Goal: Information Seeking & Learning: Learn about a topic

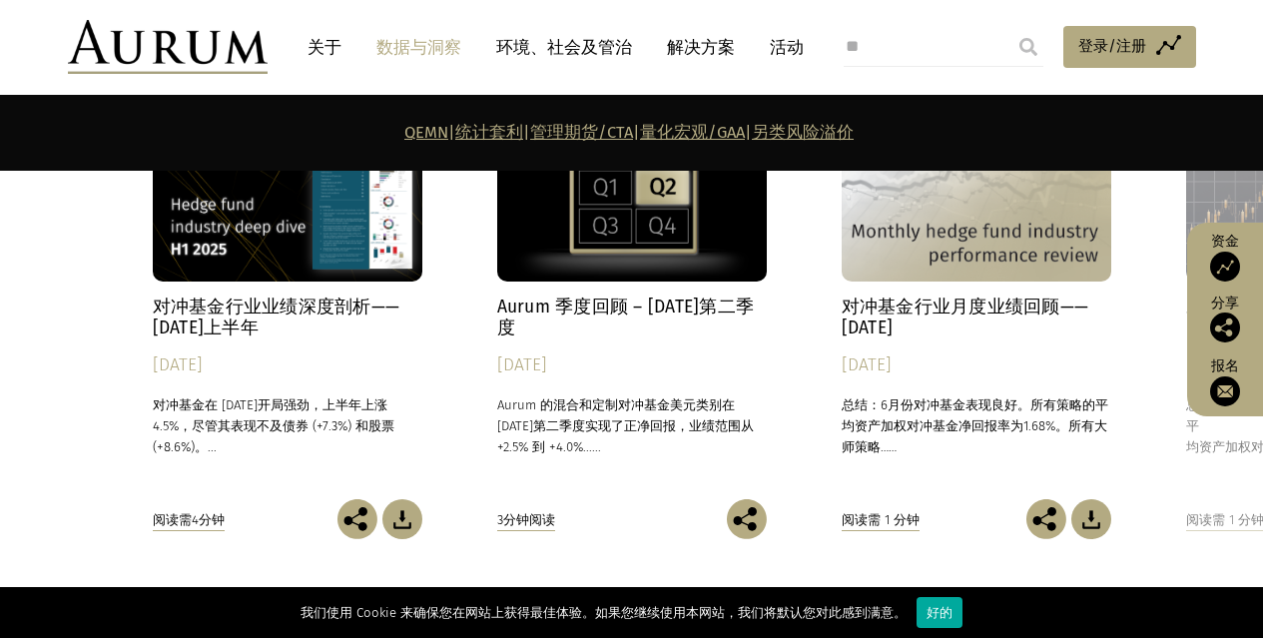
scroll to position [9417, 0]
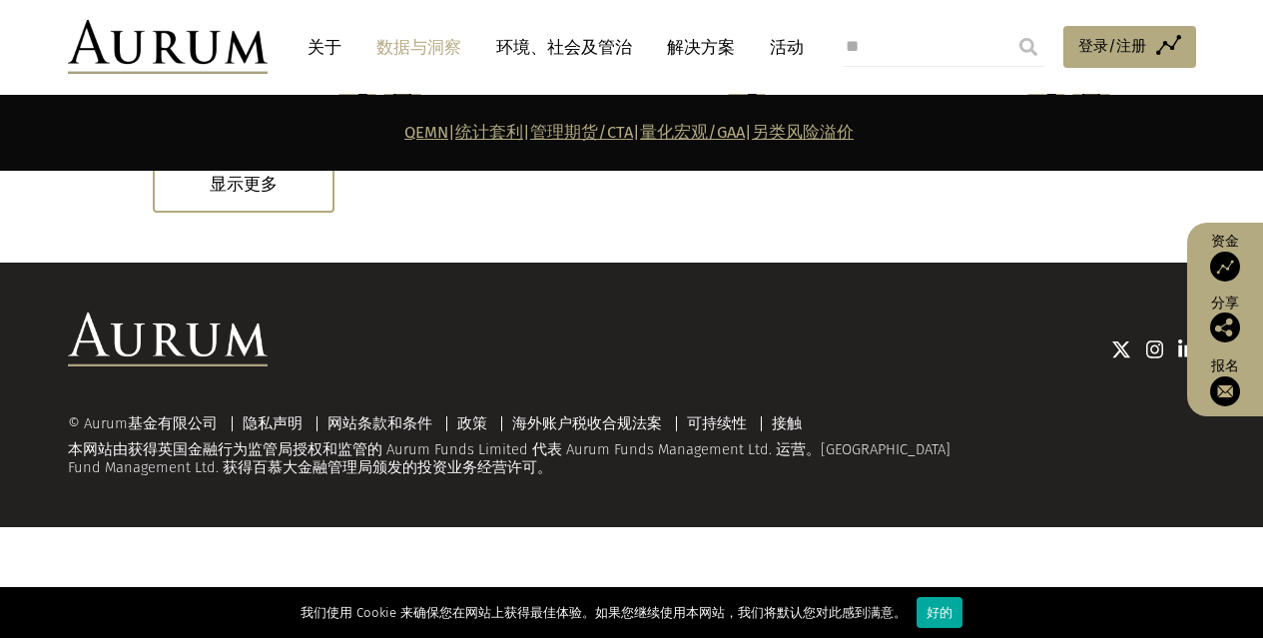
click at [180, 432] on font "© Aurum基金有限公司" at bounding box center [143, 423] width 150 height 18
click at [1186, 359] on img at bounding box center [1187, 349] width 18 height 20
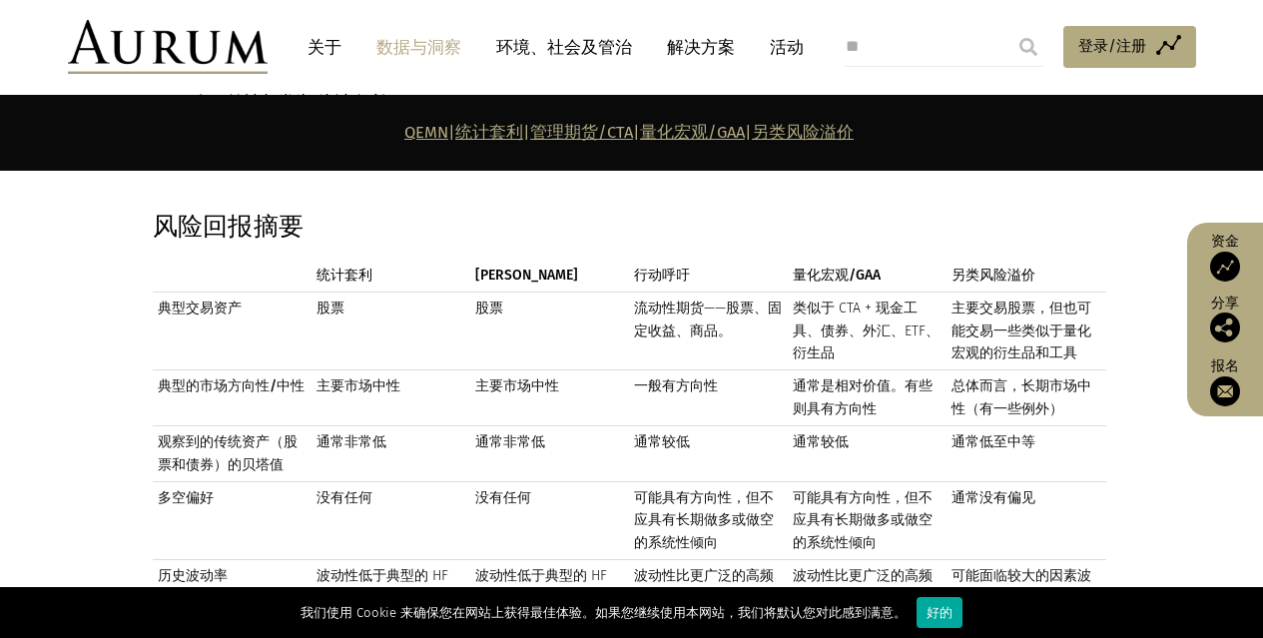
scroll to position [1930, 0]
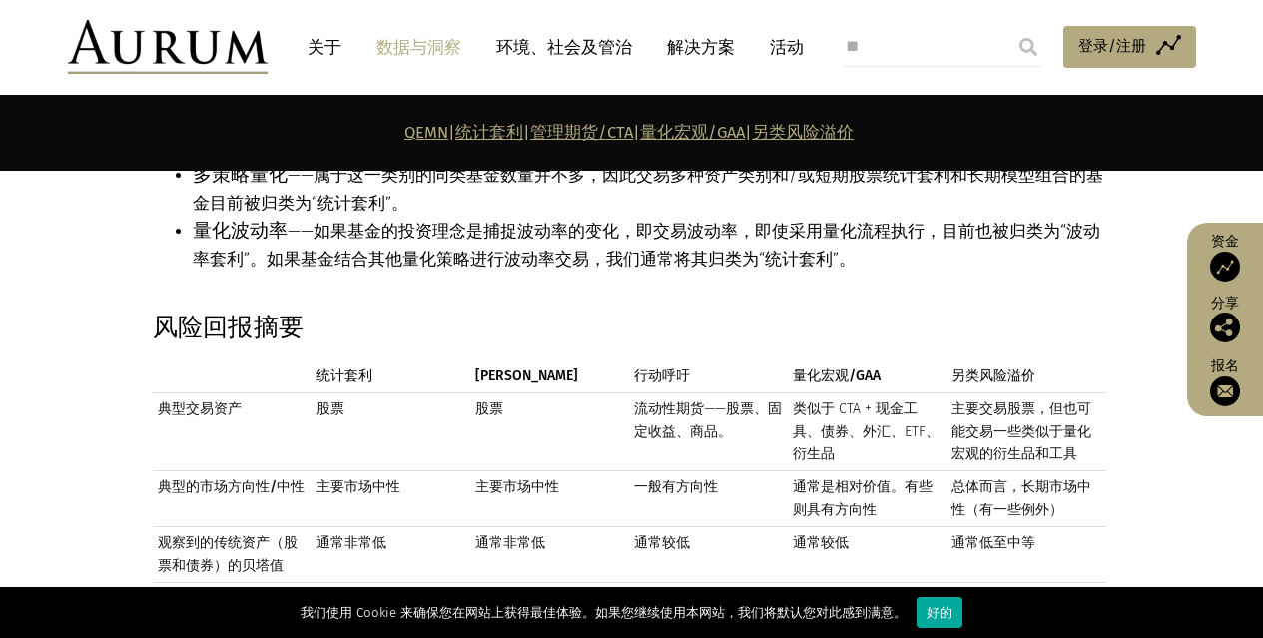
click at [573, 130] on font "管理期货/CTA" at bounding box center [581, 132] width 103 height 19
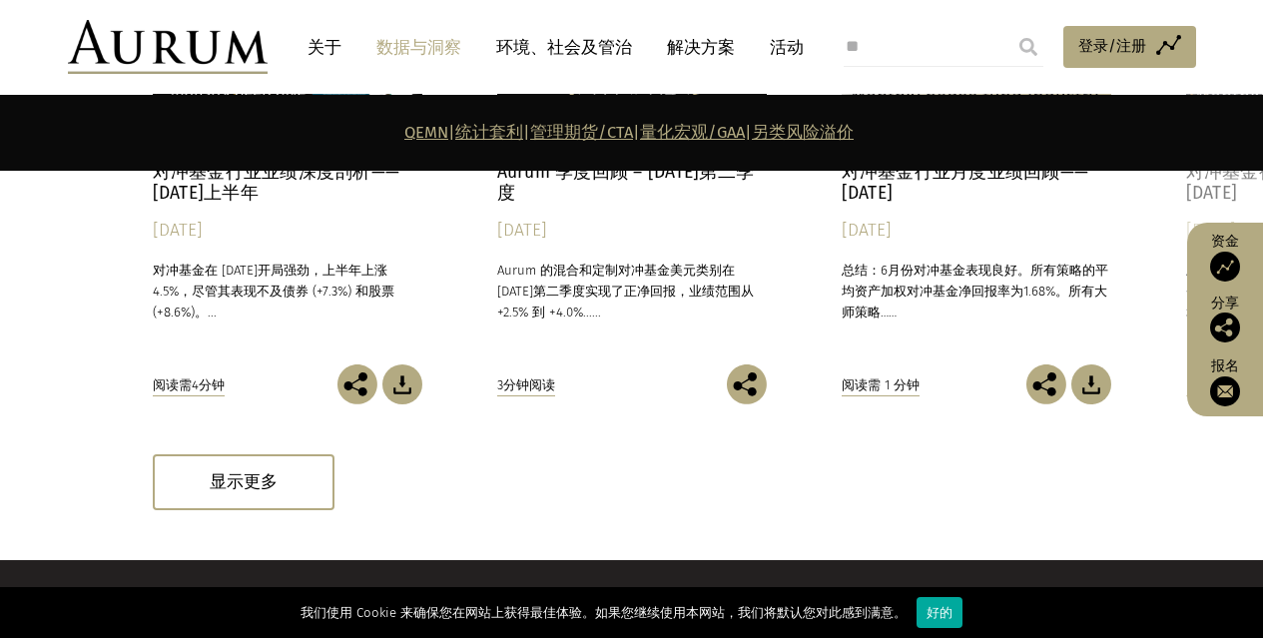
scroll to position [9417, 0]
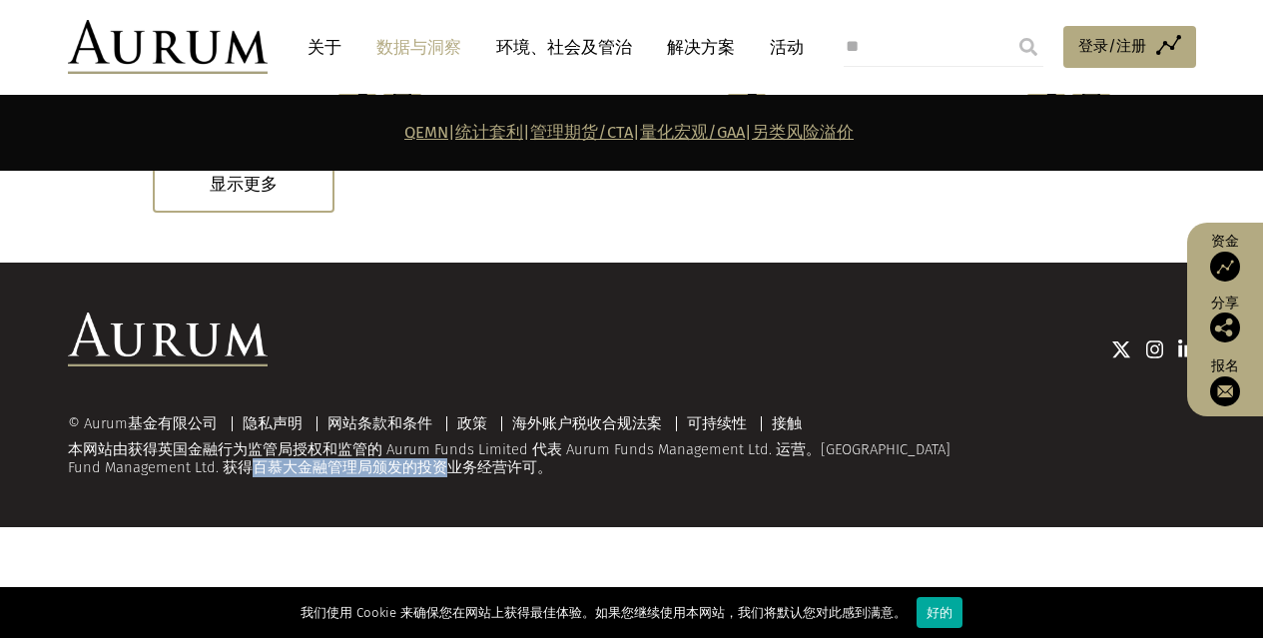
drag, startPoint x: 249, startPoint y: 576, endPoint x: 439, endPoint y: 577, distance: 190.7
click at [439, 476] on font "Fund Management Ltd. 获得百慕大金融管理局颁发的投资业务经营许可。" at bounding box center [310, 467] width 484 height 18
click at [188, 476] on font "Fund Management Ltd. 获得百慕大金融管理局颁发的投资业务经营许可。" at bounding box center [310, 467] width 484 height 18
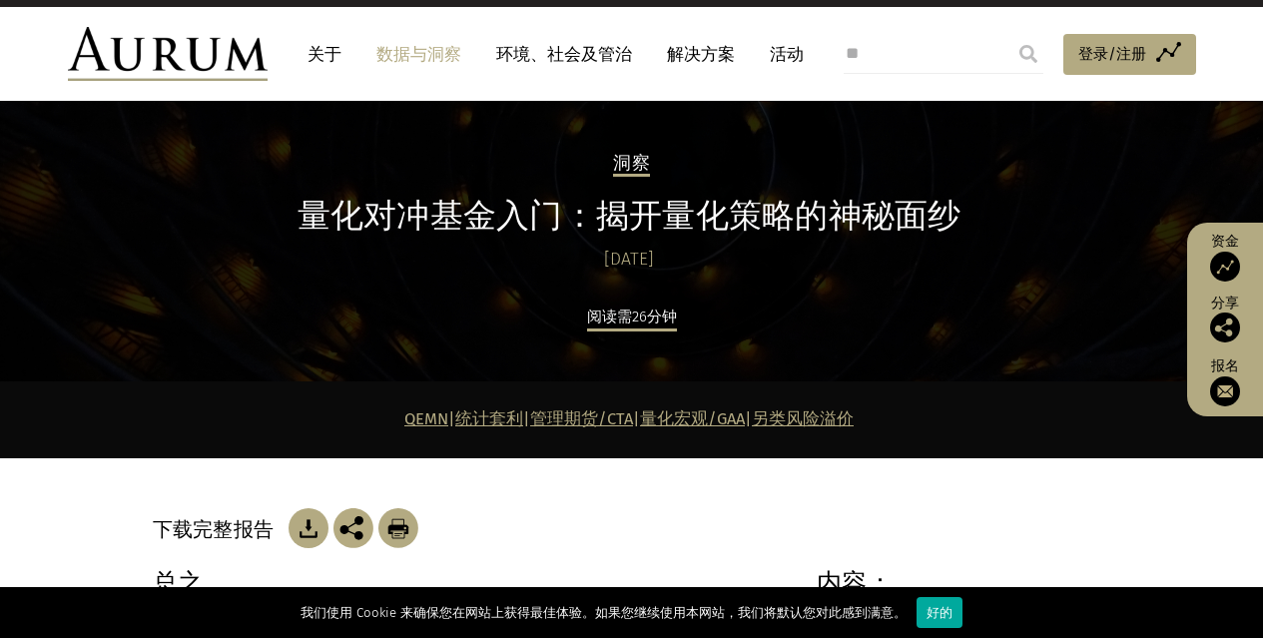
scroll to position [0, 0]
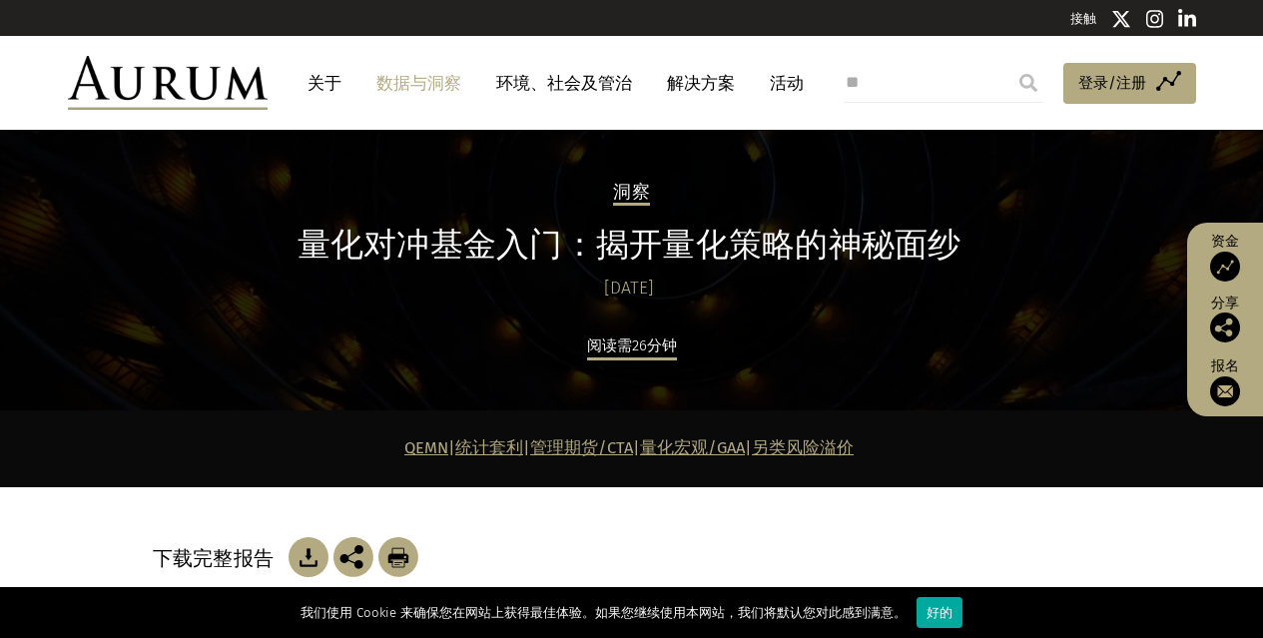
click at [314, 86] on font "关于" at bounding box center [324, 83] width 34 height 21
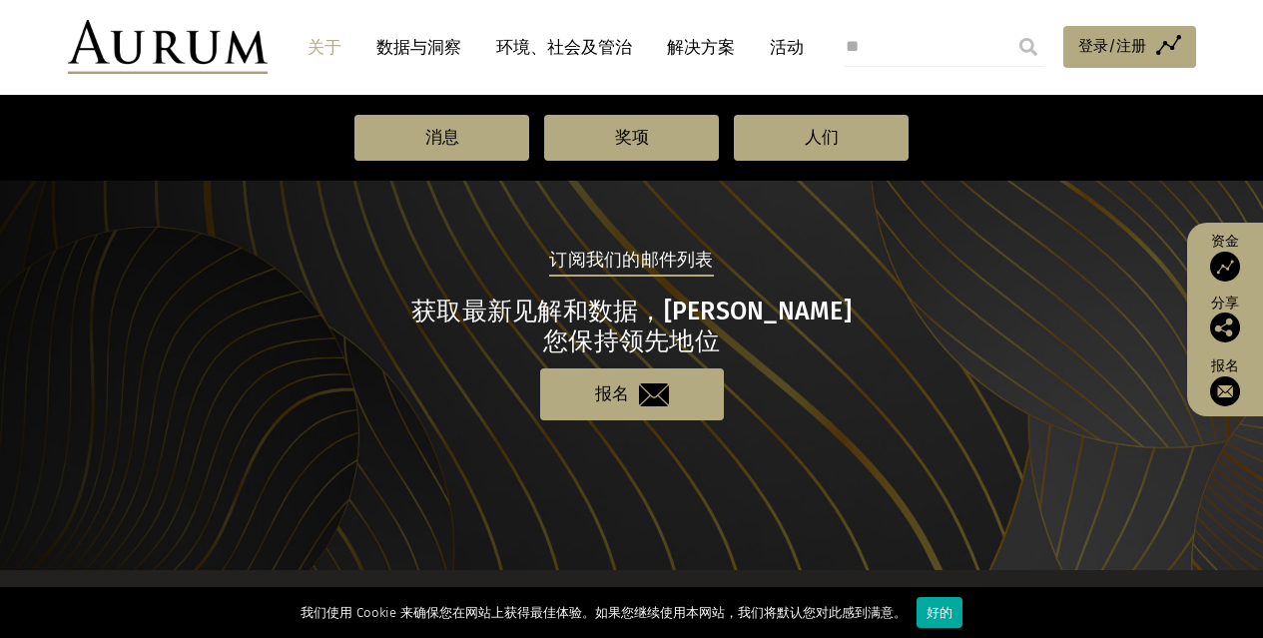
scroll to position [2287, 0]
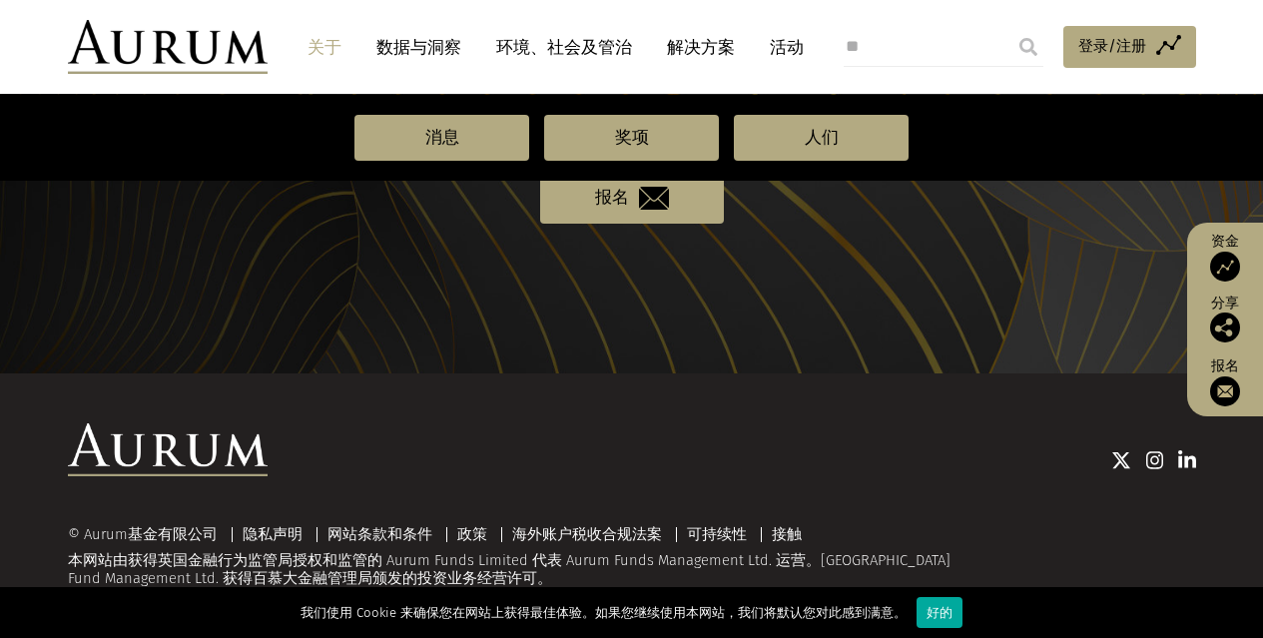
click at [167, 579] on font "Fund Management Ltd. 获得百慕大金融管理局颁发的投资业务经营许可。" at bounding box center [310, 578] width 484 height 18
drag, startPoint x: 254, startPoint y: 576, endPoint x: 525, endPoint y: 574, distance: 271.5
click at [525, 574] on font "Fund Management Ltd. 获得百慕大金融管理局颁发的投资业务经营许可。" at bounding box center [310, 578] width 484 height 18
drag, startPoint x: 518, startPoint y: 568, endPoint x: 412, endPoint y: 573, distance: 105.9
click at [419, 573] on font "Fund Management Ltd. 获得百慕大金融管理局颁发的投资业务经营许可。" at bounding box center [310, 578] width 484 height 18
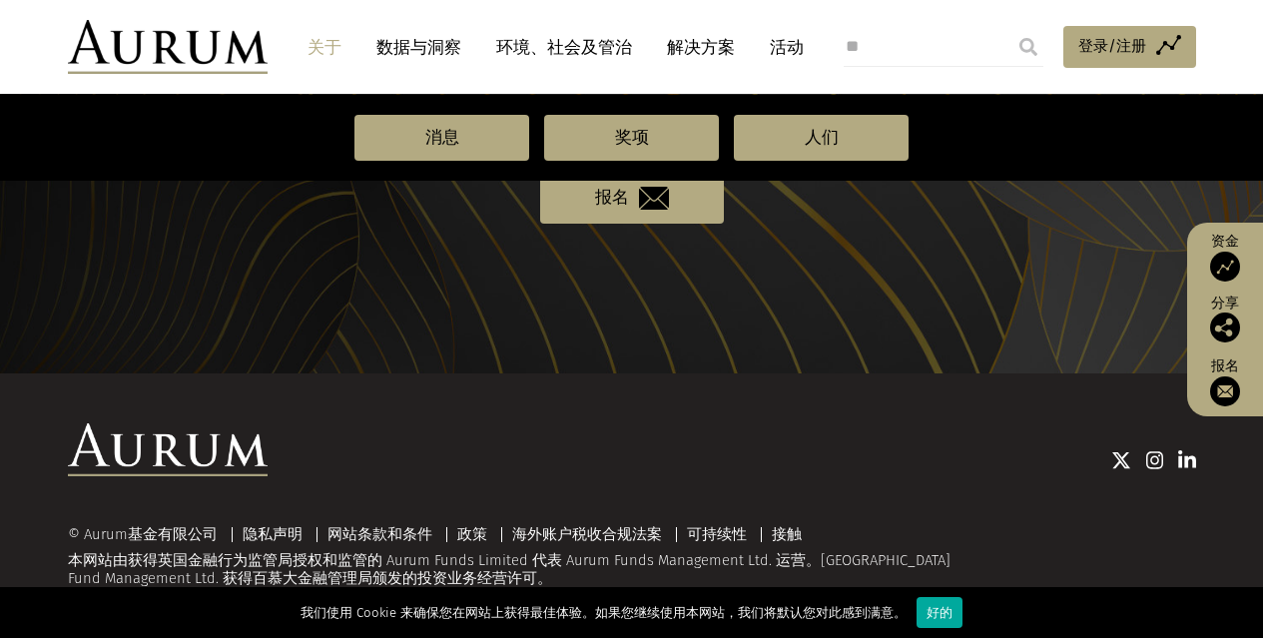
click at [261, 574] on font "Fund Management Ltd. 获得百慕大金融管理局颁发的投资业务经营许可。" at bounding box center [310, 578] width 484 height 18
drag, startPoint x: 256, startPoint y: 577, endPoint x: 529, endPoint y: 570, distance: 273.6
click at [529, 570] on font "Fund Management Ltd. 获得百慕大金融管理局颁发的投资业务经营许可。" at bounding box center [310, 578] width 484 height 18
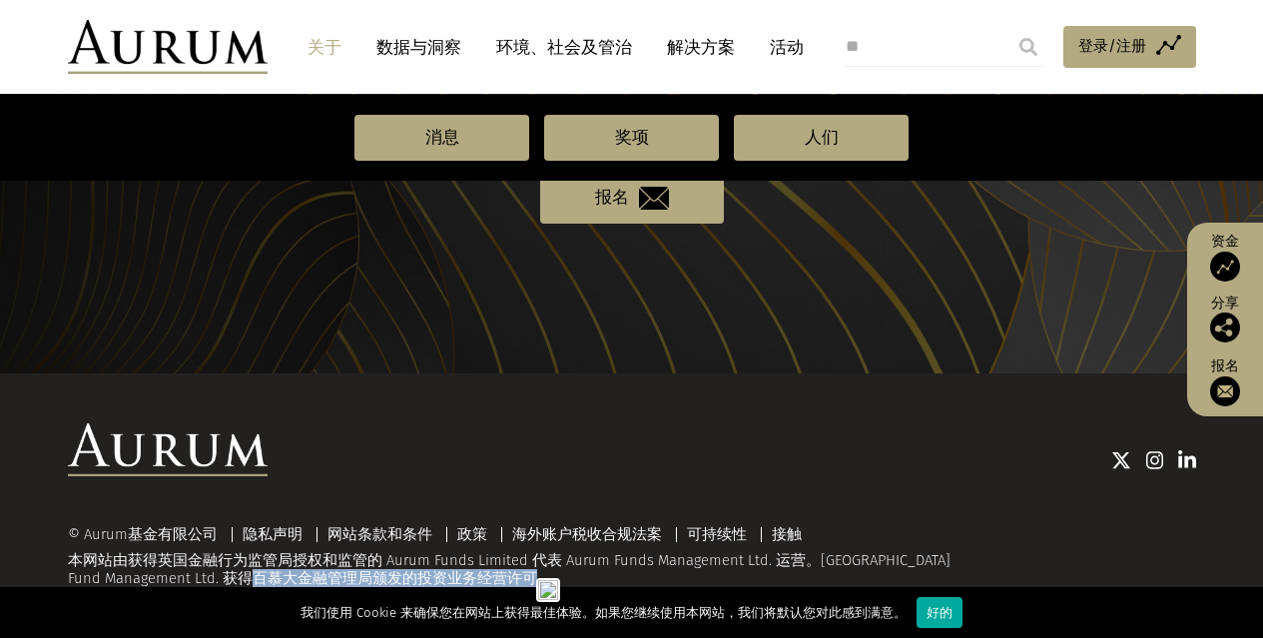
copy font "百慕大金融管理局颁发的投资业务经营许可"
click at [616, 553] on font "本网站由获得英国金融行为监管局授权和监管的 Aurum Funds Limited 代表 Aurum Funds Management Ltd. 运营。[GE…" at bounding box center [509, 560] width 882 height 18
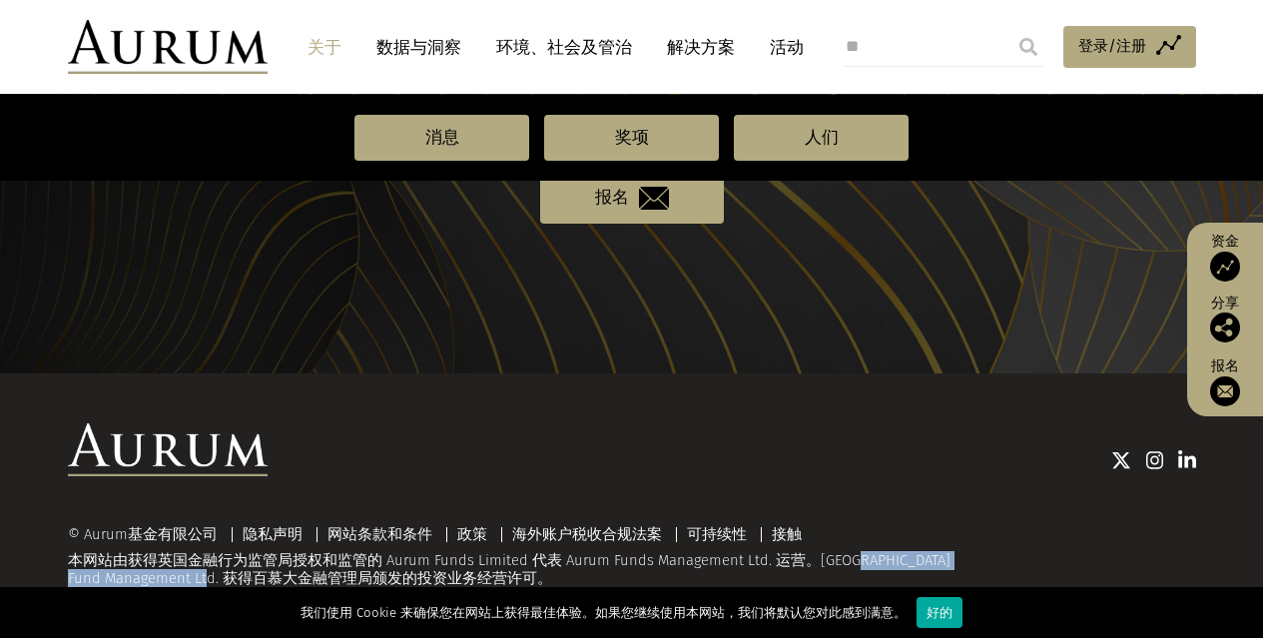
drag, startPoint x: 811, startPoint y: 561, endPoint x: 209, endPoint y: 580, distance: 602.2
click at [209, 580] on div "© Aurum基金有限公司 隐私声明 网站条款和条件 政策 海外账户税收合规法案 可持续性 接触 本网站由获得英国金融行为监管局授权和监管的 Aurum Fu…" at bounding box center [632, 556] width 1128 height 61
click at [819, 545] on div "© Aurum基金有限公司 隐私声明 网站条款和条件 政策 海外账户税收合规法案 可持续性 接触 本网站由获得英国金融行为监管局授权和监管的 Aurum Fu…" at bounding box center [632, 556] width 1128 height 61
drag, startPoint x: 815, startPoint y: 560, endPoint x: 212, endPoint y: 580, distance: 603.3
click at [212, 580] on div "© Aurum基金有限公司 隐私声明 网站条款和条件 政策 海外账户税收合规法案 可持续性 接触 本网站由获得英国金融行为监管局授权和监管的 Aurum Fu…" at bounding box center [632, 556] width 1128 height 61
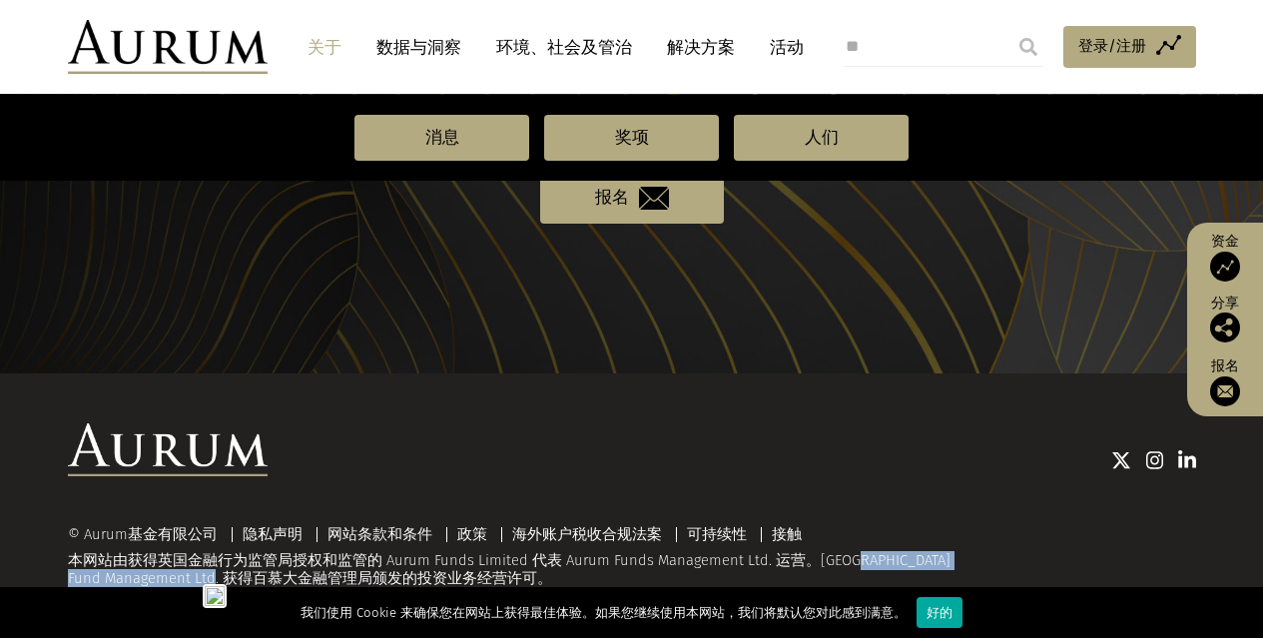
copy div "Aurum Fund Management Ltd"
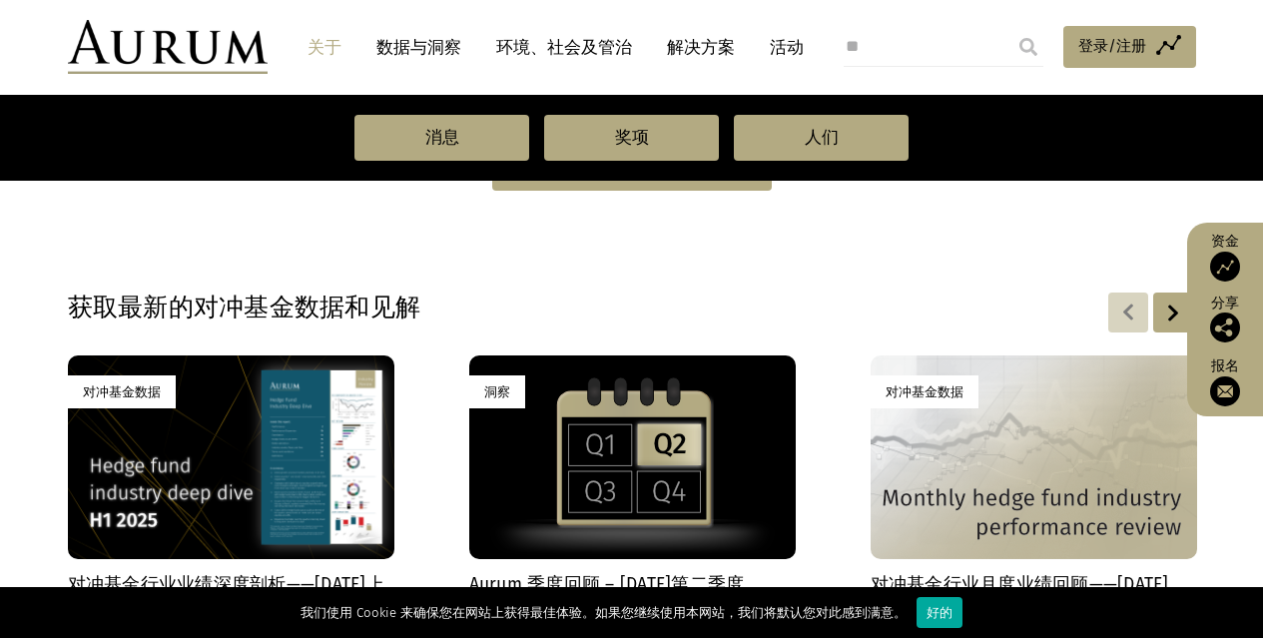
scroll to position [1089, 0]
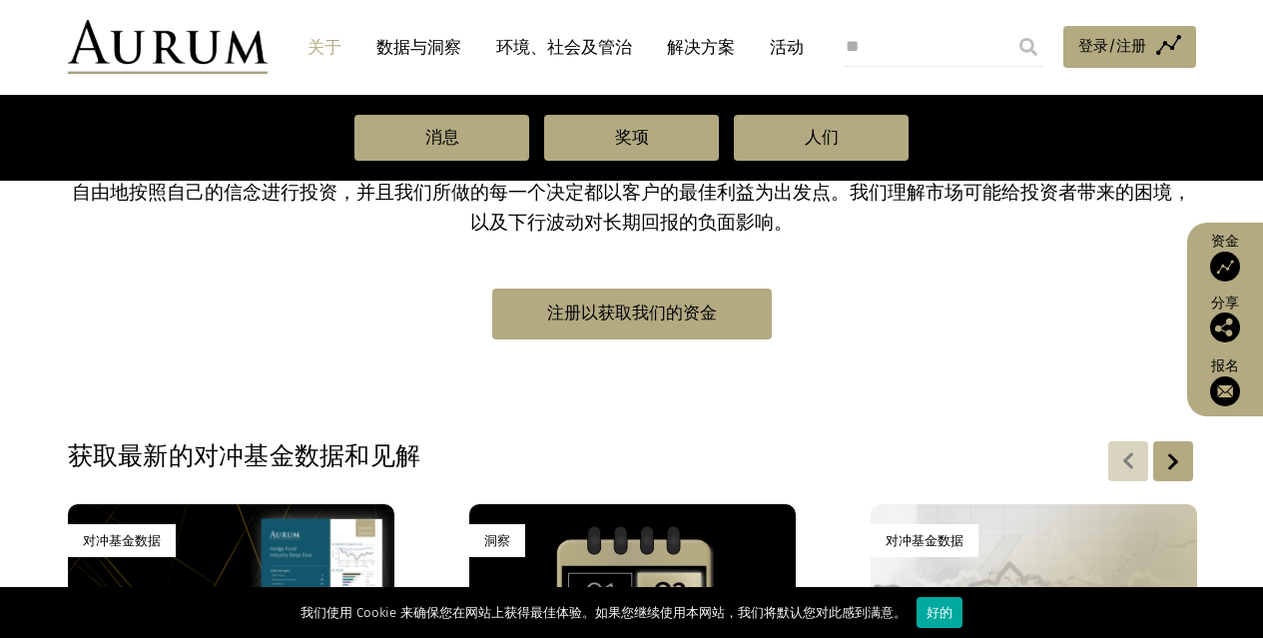
click at [318, 43] on font "关于" at bounding box center [324, 47] width 34 height 21
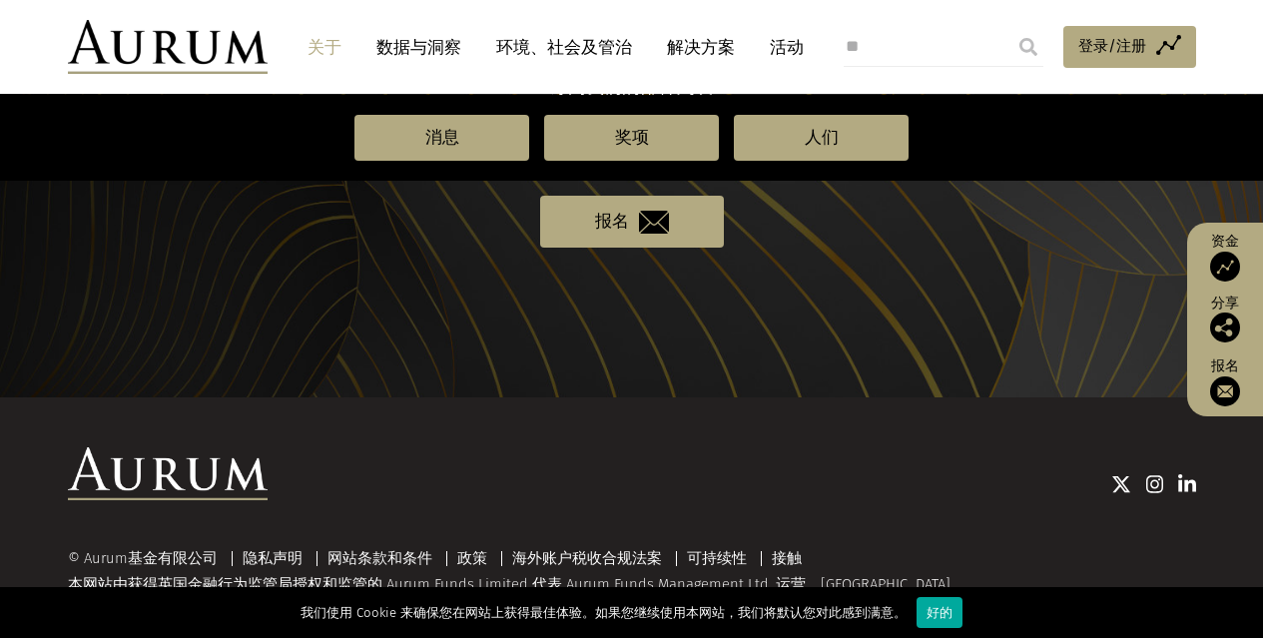
scroll to position [2287, 0]
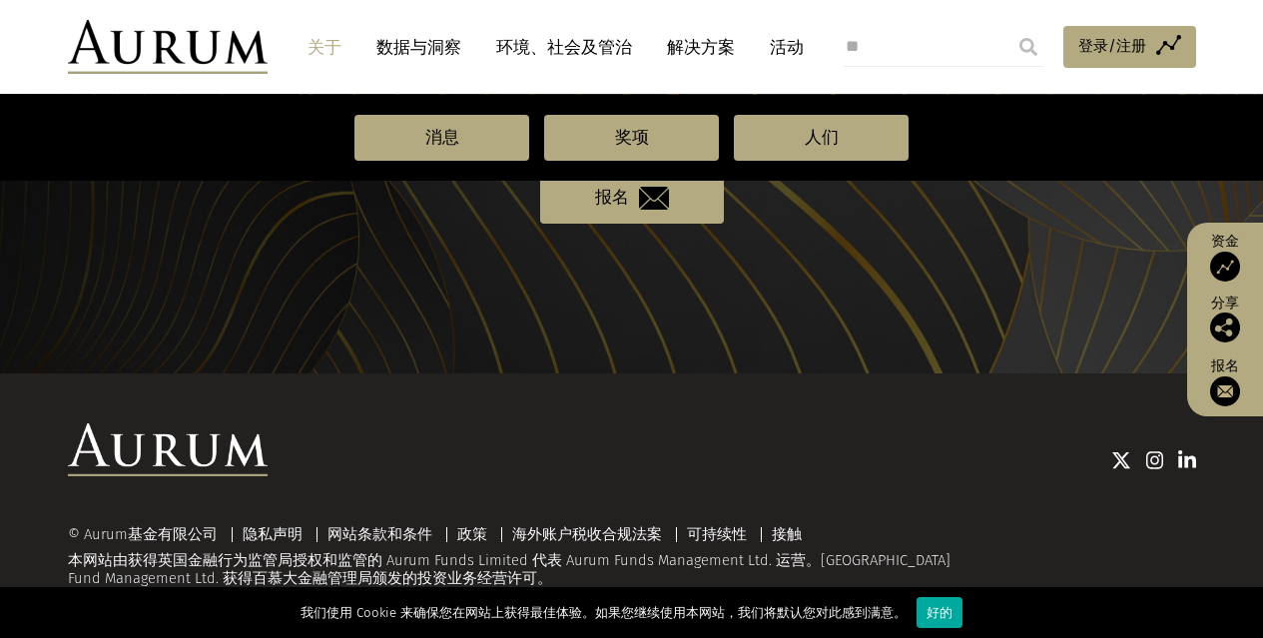
click at [1190, 455] on img at bounding box center [1187, 460] width 18 height 20
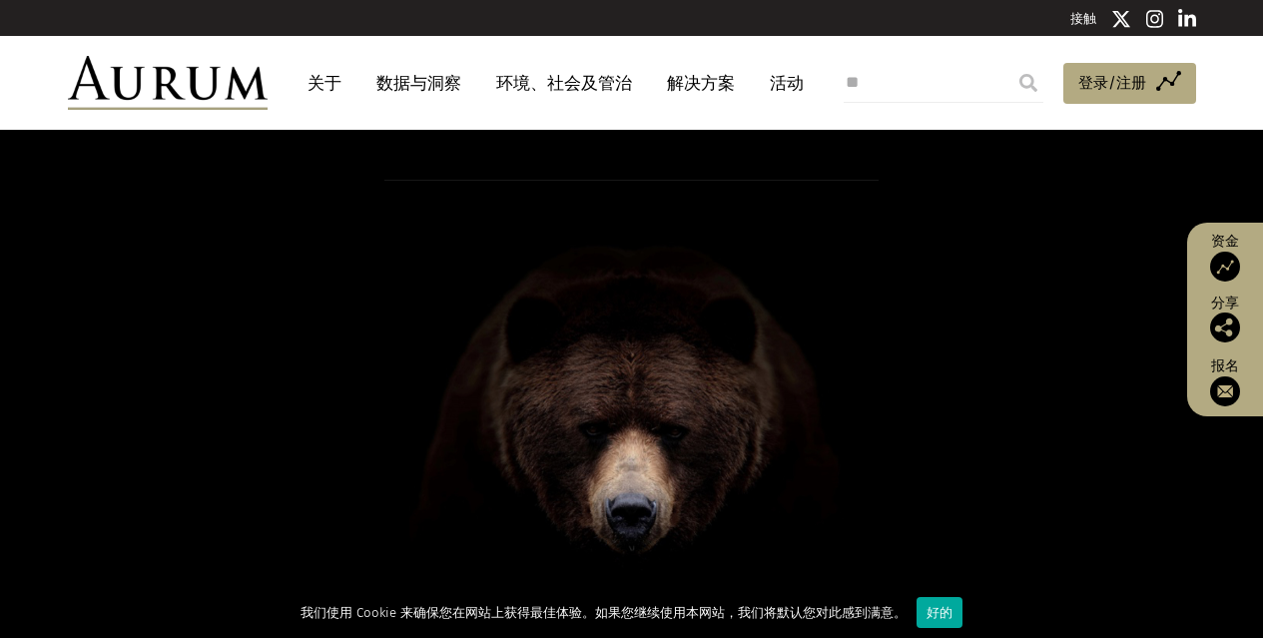
click at [777, 108] on nav "关于 数据与洞察 环境、社会及管治 解决方案 活动" at bounding box center [550, 83] width 564 height 54
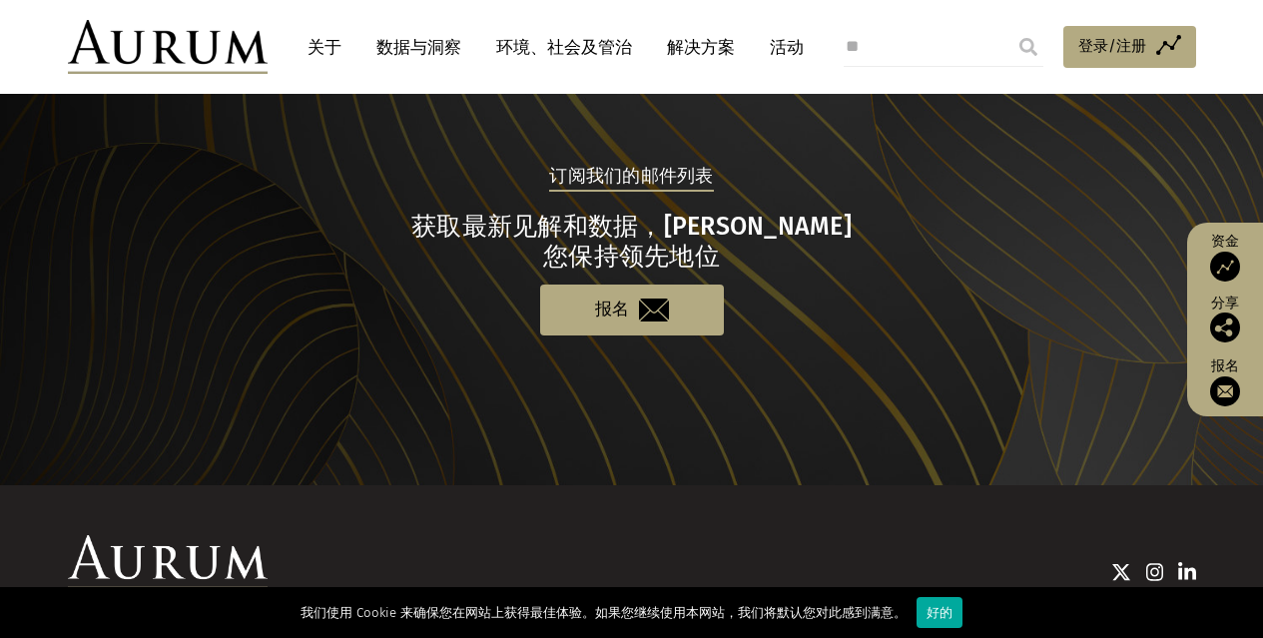
scroll to position [2068, 0]
